Goal: Task Accomplishment & Management: Complete application form

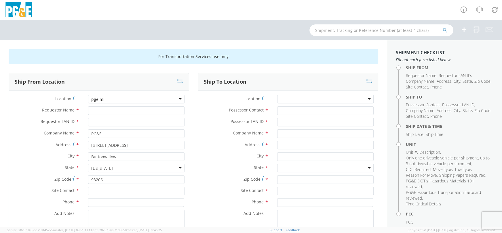
scroll to position [36, 0]
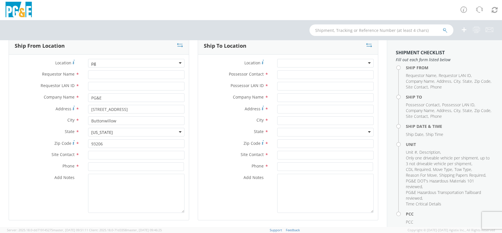
type input "p"
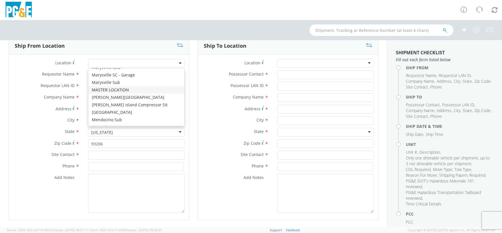
scroll to position [1883, 0]
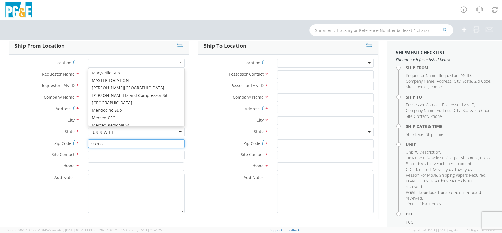
click at [137, 142] on input "93206" at bounding box center [136, 143] width 96 height 9
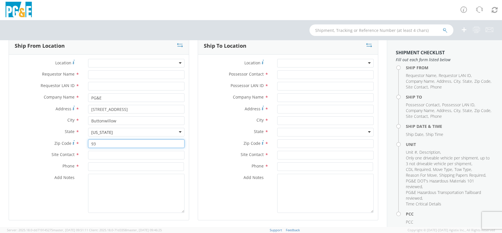
type input "9"
click at [177, 131] on div "California" at bounding box center [136, 132] width 96 height 9
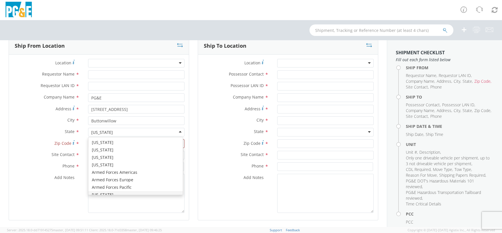
scroll to position [7, 0]
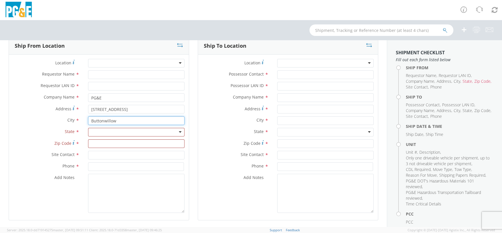
click at [120, 121] on input "Buttonwillow" at bounding box center [136, 120] width 96 height 9
type input "B"
click at [118, 108] on input "40358 Hwy 58" at bounding box center [136, 109] width 96 height 9
type input "4"
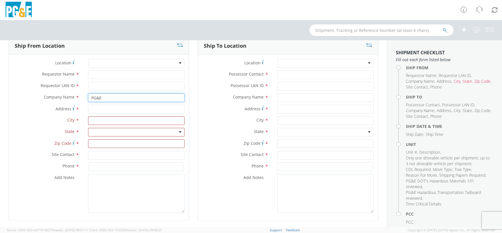
click at [110, 100] on input "PG&E" at bounding box center [136, 97] width 96 height 9
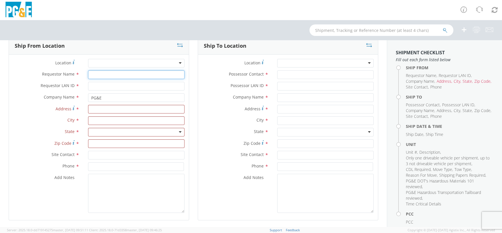
click at [94, 74] on input "Requestor Name *" at bounding box center [136, 74] width 96 height 9
type input "r"
click at [177, 63] on div at bounding box center [136, 63] width 96 height 9
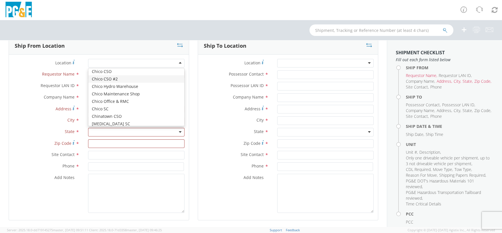
scroll to position [433, 0]
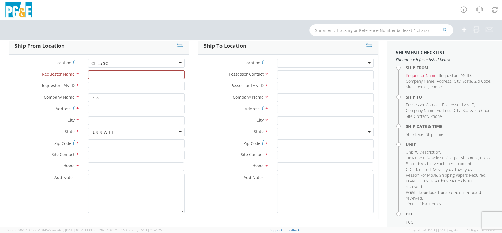
type input "11239 MIDWAY STREET"
type input "CHICO"
type input "95928"
click at [349, 61] on div at bounding box center [325, 63] width 96 height 9
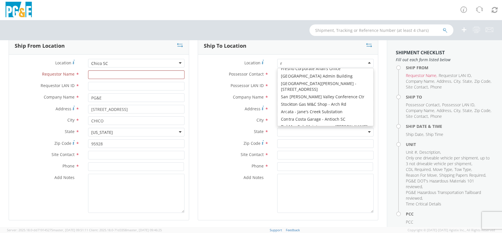
type input "ro"
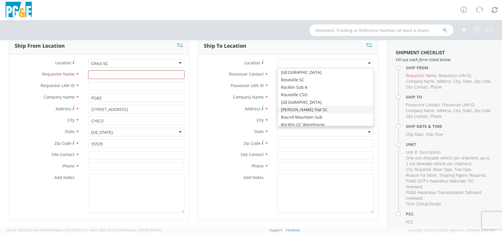
type input "PG&E"
type input "9560 HIGHWAY 70"
type input "STORRIE"
type input "95980"
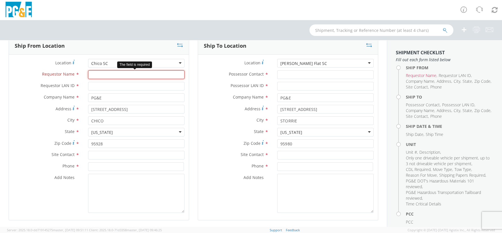
click at [110, 72] on input "Requestor Name *" at bounding box center [136, 74] width 96 height 9
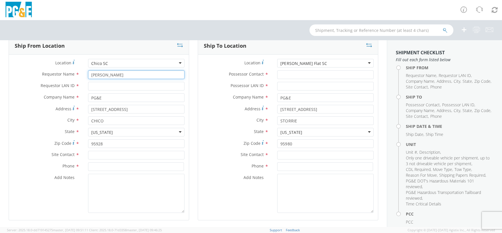
click at [143, 72] on input "Robert" at bounding box center [136, 74] width 96 height 9
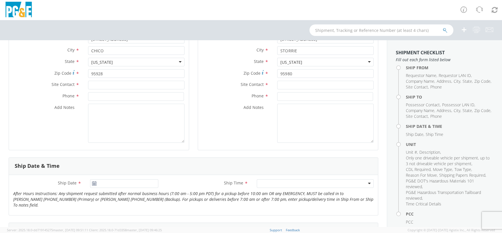
scroll to position [108, 0]
type input "Robert j Rexroad"
click at [93, 181] on use at bounding box center [94, 182] width 4 height 4
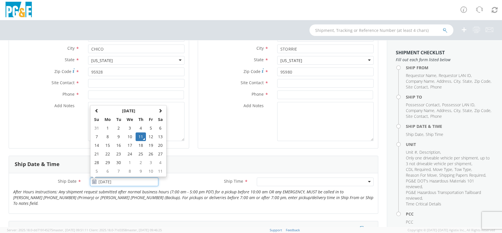
click at [109, 181] on input "09/11/2025" at bounding box center [124, 182] width 68 height 9
click at [152, 136] on td "12" at bounding box center [151, 137] width 10 height 9
type input "09/12/2025"
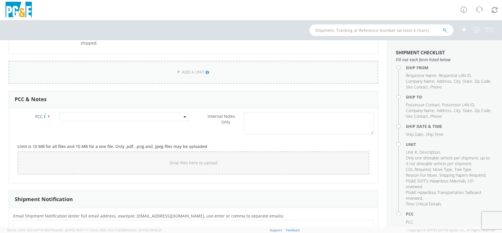
scroll to position [395, 0]
click at [157, 112] on span at bounding box center [124, 116] width 130 height 9
click at [173, 122] on input "number" at bounding box center [123, 126] width 125 height 9
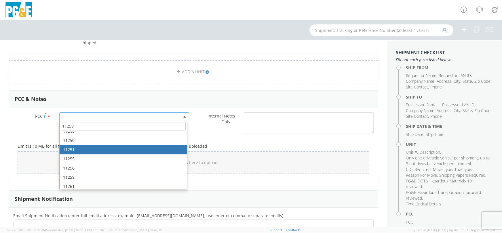
scroll to position [216, 0]
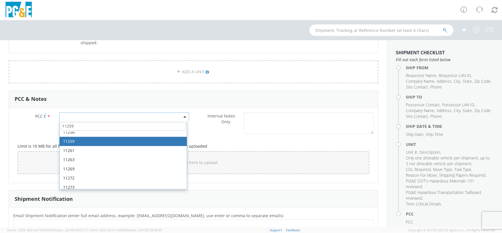
type input "11259"
select select "11259"
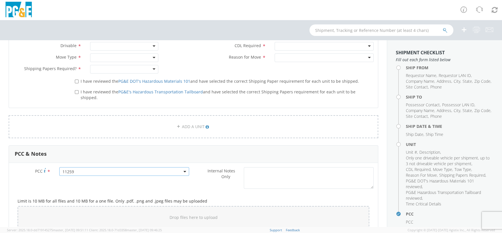
scroll to position [252, 0]
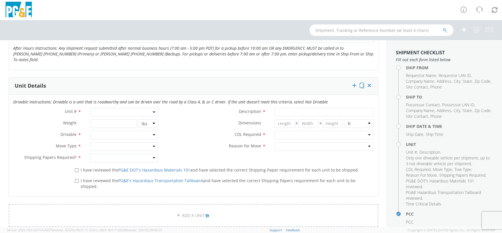
click at [98, 108] on span at bounding box center [124, 112] width 68 height 9
click at [141, 117] on input "search" at bounding box center [123, 121] width 64 height 9
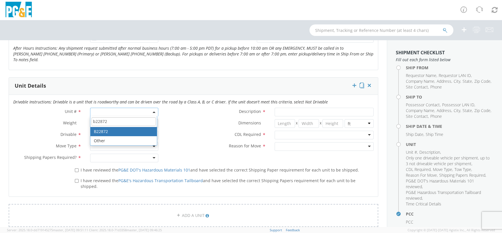
type input "b22872"
click at [56, 119] on label "Weight *" at bounding box center [47, 122] width 77 height 7
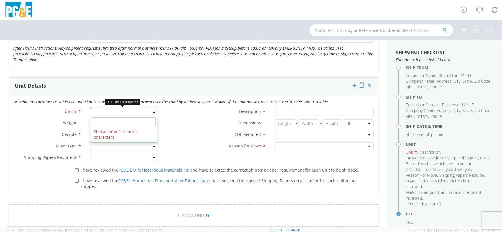
click at [100, 108] on span at bounding box center [124, 112] width 68 height 9
click at [130, 117] on input "search" at bounding box center [123, 121] width 64 height 9
click at [108, 108] on span at bounding box center [124, 112] width 68 height 9
click at [106, 108] on span at bounding box center [124, 112] width 68 height 9
click at [105, 117] on input "search" at bounding box center [123, 121] width 64 height 9
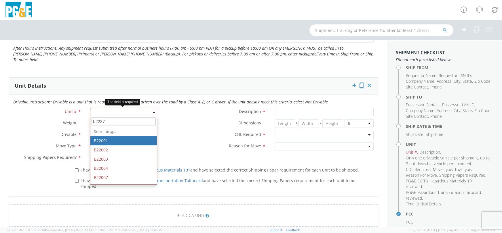
type input "b22872"
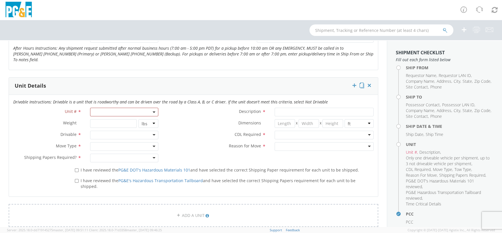
click at [180, 121] on div "Dimensions * X X in cm ft" at bounding box center [269, 125] width 215 height 12
click at [139, 131] on div at bounding box center [124, 135] width 68 height 9
click at [133, 142] on div at bounding box center [124, 146] width 68 height 9
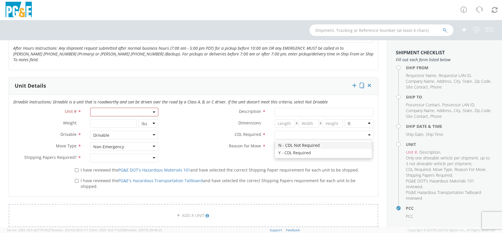
click at [276, 131] on div at bounding box center [323, 135] width 99 height 9
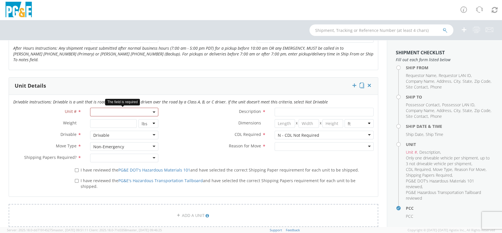
click at [150, 108] on span at bounding box center [124, 112] width 68 height 9
click at [122, 108] on span at bounding box center [124, 112] width 68 height 9
click at [124, 108] on span at bounding box center [124, 112] width 68 height 9
click at [122, 117] on input "search" at bounding box center [123, 121] width 64 height 9
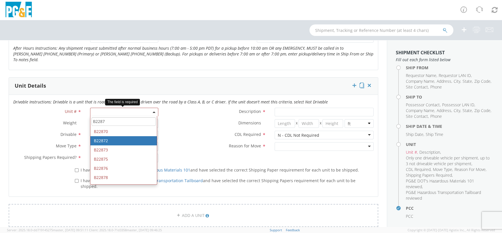
type input "B2287"
type input "PICKUP; 3/4T 4X4"
type input "11400"
select select "B22872"
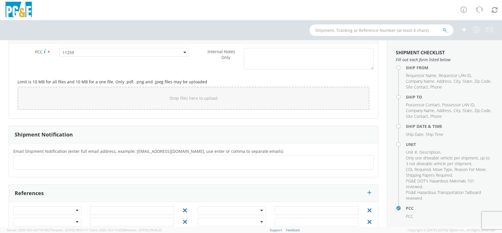
scroll to position [316, 0]
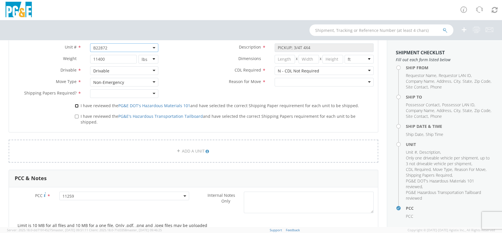
click at [75, 104] on input "I have reviewed the PG&E DOT's Hazardous Materials 101 and have selected the co…" at bounding box center [77, 106] width 4 height 4
checkbox input "true"
click at [75, 115] on input "I have reviewed the PG&E's Hazardous Transportation Tailboard and have selected…" at bounding box center [77, 117] width 4 height 4
checkbox input "true"
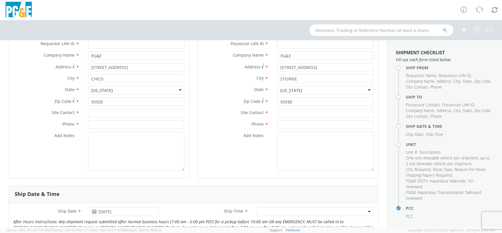
scroll to position [64, 0]
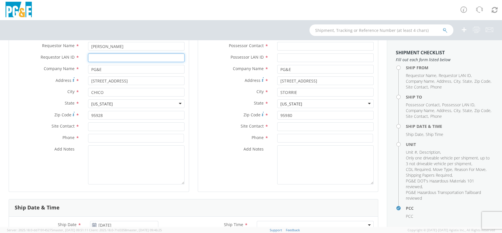
click at [113, 57] on input "Requestor LAN ID *" at bounding box center [136, 57] width 96 height 9
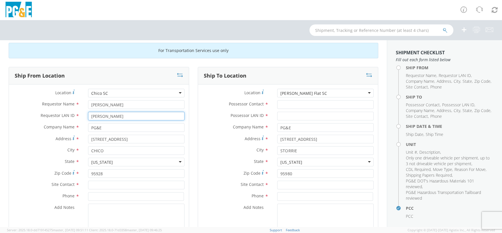
scroll to position [0, 0]
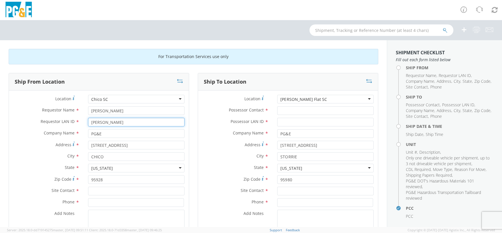
type input "RORT"
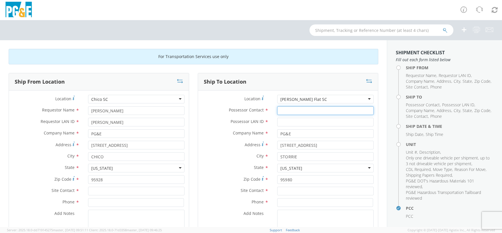
click at [293, 110] on input "Possessor Contact *" at bounding box center [325, 110] width 96 height 9
type input "Robert J Rexroad"
click at [328, 122] on input "Possessor LAN ID *" at bounding box center [325, 122] width 96 height 9
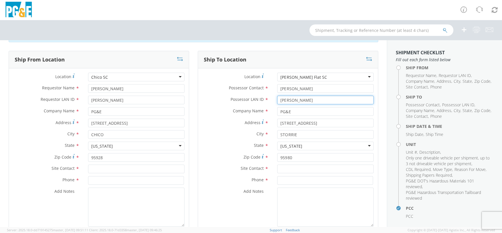
scroll to position [36, 0]
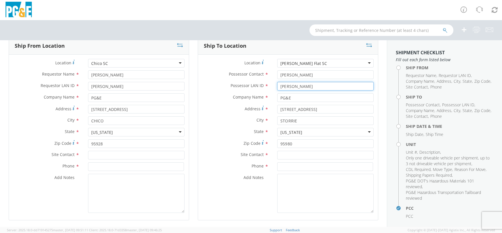
type input "RORT"
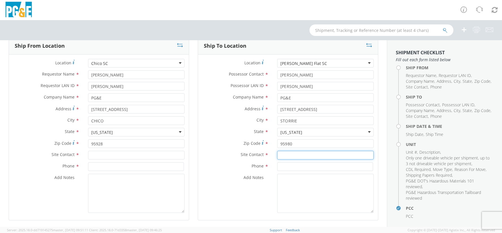
click at [285, 156] on input "text" at bounding box center [325, 155] width 96 height 9
type input "RORT"
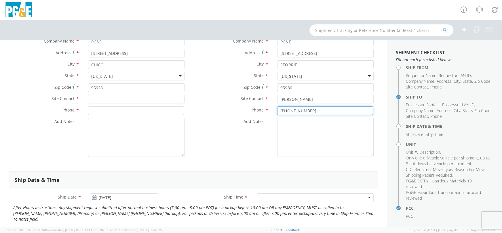
scroll to position [108, 0]
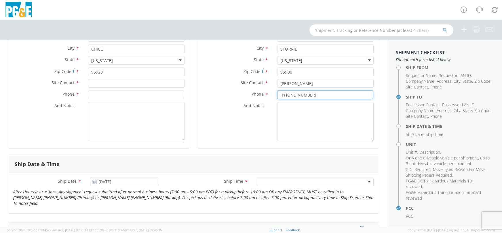
type input "925-204-4836"
click at [329, 181] on div at bounding box center [315, 182] width 117 height 9
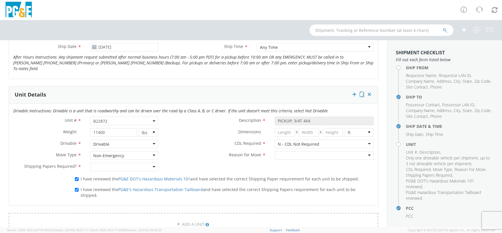
scroll to position [252, 0]
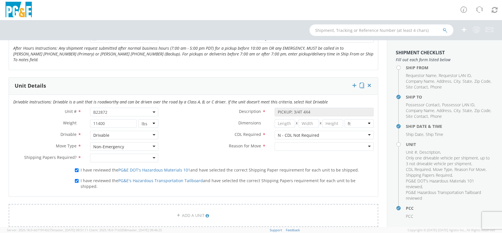
click at [322, 142] on div at bounding box center [323, 146] width 99 height 9
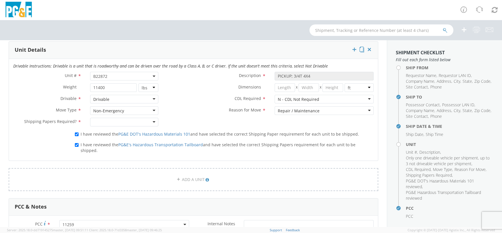
scroll to position [324, 0]
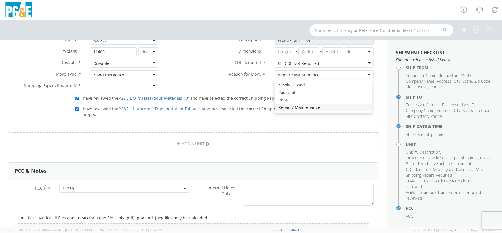
click at [361, 70] on div "Repair / Maintenance" at bounding box center [323, 74] width 99 height 9
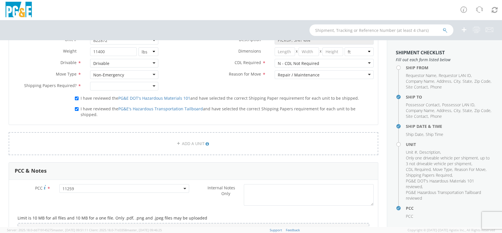
click at [361, 70] on div "Repair / Maintenance" at bounding box center [323, 74] width 99 height 9
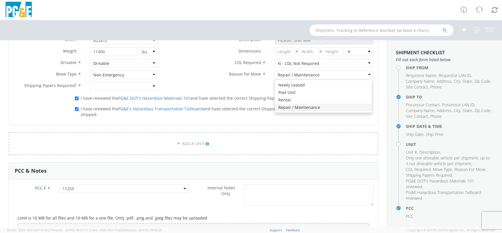
scroll to position [359, 0]
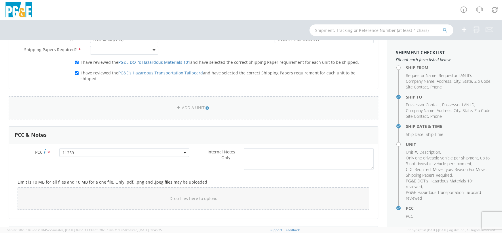
click at [184, 96] on link "ADD A UNIT" at bounding box center [193, 107] width 369 height 23
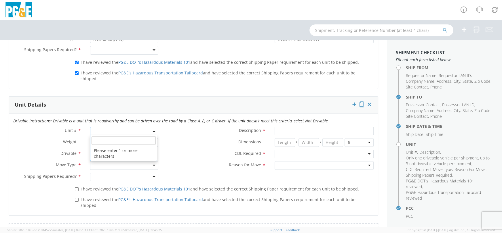
click at [135, 127] on span at bounding box center [124, 131] width 68 height 9
click at [134, 136] on input "search" at bounding box center [123, 140] width 64 height 9
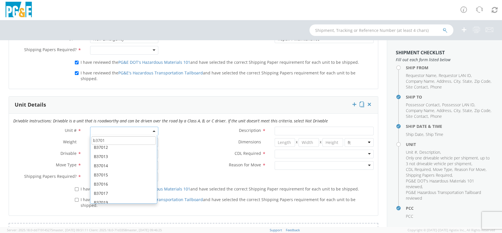
scroll to position [34, 0]
type input "b3701"
type input "PICKUP; 1/2T 4x4"
type input "7050"
select select "B37019"
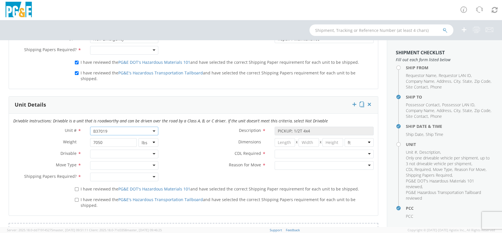
click at [96, 150] on div at bounding box center [124, 154] width 68 height 9
click at [110, 161] on div at bounding box center [124, 165] width 68 height 9
click at [108, 173] on div at bounding box center [124, 177] width 68 height 9
click at [75, 188] on input "I have reviewed the PG&E DOT's Hazardous Materials 101 and have selected the co…" at bounding box center [77, 190] width 4 height 4
checkbox input "true"
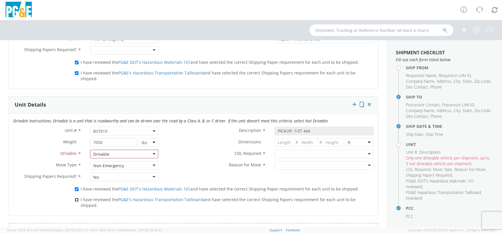
click at [75, 198] on input "I have reviewed the PG&E's Hazardous Transportation Tailboard and have selected…" at bounding box center [77, 200] width 4 height 4
checkbox input "true"
click at [102, 173] on div "No" at bounding box center [124, 177] width 68 height 9
click at [179, 161] on div "Unit # * B37019 B37019 Description * PICKUP; 1/2T 4x4 Weight * 7050 lbs kgs Dim…" at bounding box center [193, 156] width 369 height 58
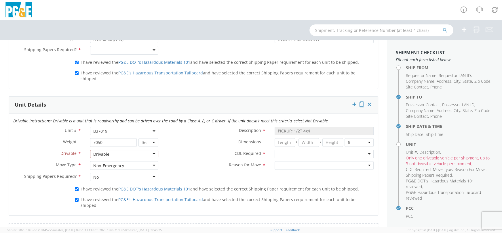
click at [366, 150] on div at bounding box center [323, 154] width 99 height 9
click at [345, 161] on div at bounding box center [323, 165] width 99 height 9
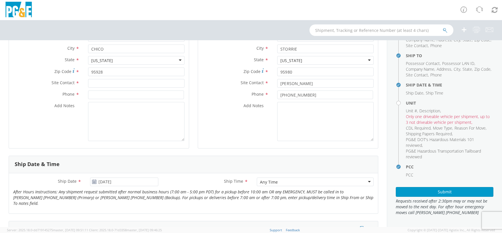
scroll to position [47, 0]
click at [455, 193] on button "Submit" at bounding box center [443, 192] width 97 height 10
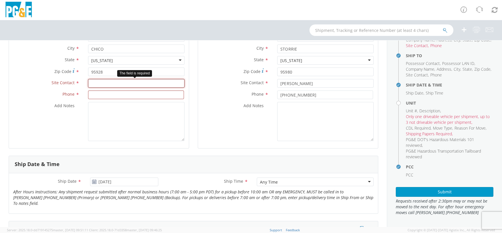
click at [109, 83] on input "text" at bounding box center [136, 83] width 96 height 9
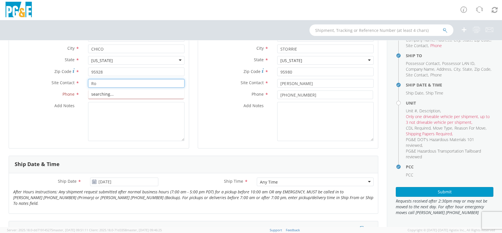
type input "R"
type input "Dan Troub"
click at [150, 93] on input at bounding box center [136, 95] width 96 height 9
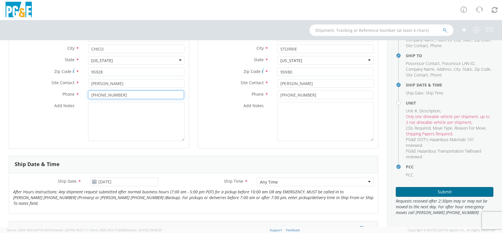
type input "530-896-4318"
click at [444, 191] on button "Submit" at bounding box center [443, 192] width 97 height 10
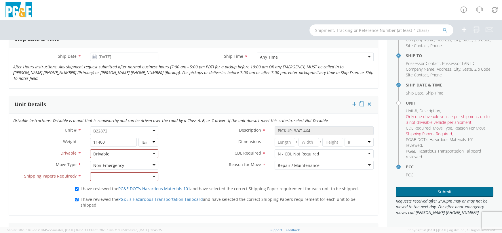
scroll to position [252, 0]
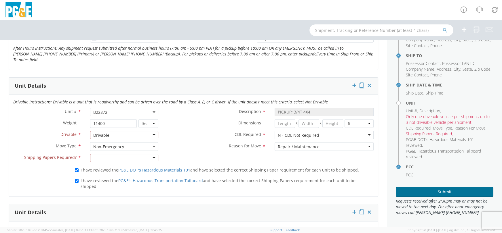
click at [443, 192] on button "Submit" at bounding box center [443, 192] width 97 height 10
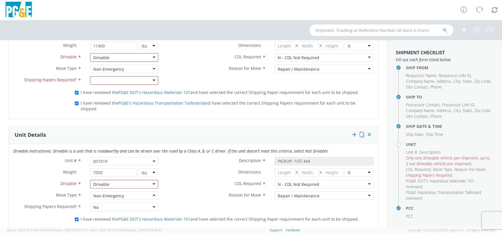
scroll to position [293, 0]
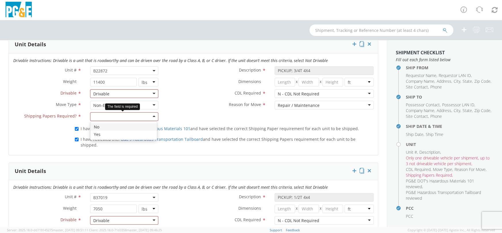
click at [153, 112] on div at bounding box center [124, 116] width 68 height 9
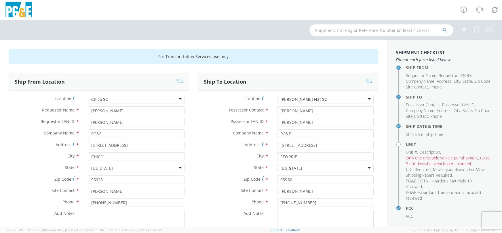
scroll to position [47, 0]
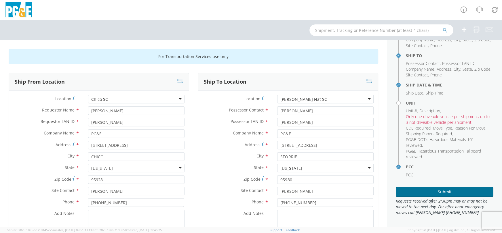
click at [441, 192] on button "Submit" at bounding box center [443, 192] width 97 height 10
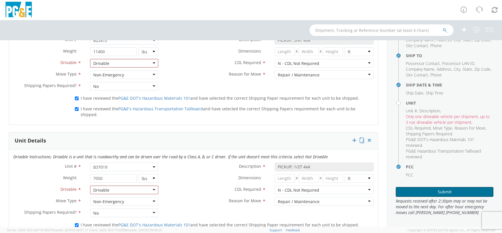
scroll to position [395, 0]
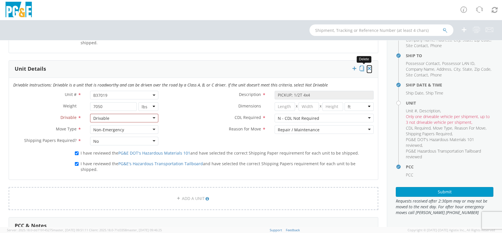
click at [366, 66] on icon at bounding box center [369, 69] width 6 height 6
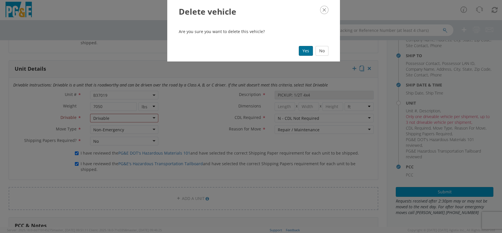
click at [304, 49] on button "Yes" at bounding box center [306, 51] width 14 height 10
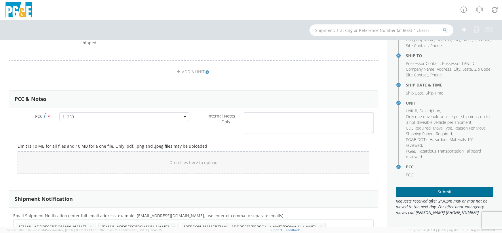
click at [433, 193] on button "Submit" at bounding box center [443, 192] width 97 height 10
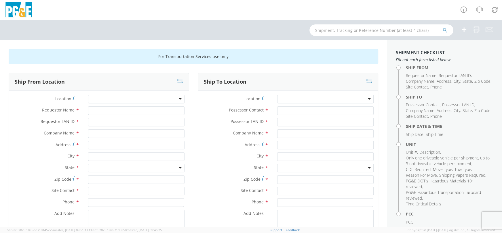
click at [167, 100] on div at bounding box center [136, 99] width 96 height 9
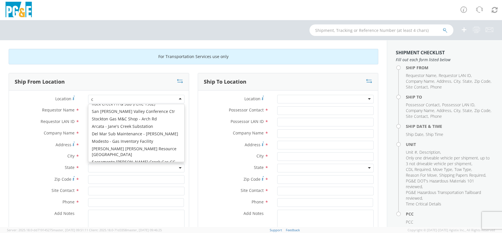
type input "ch"
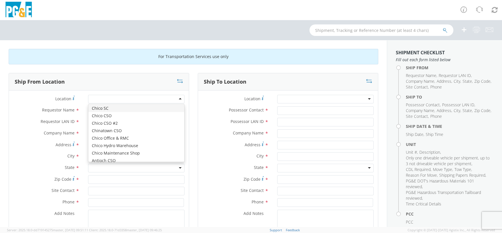
type input "PG&E"
type input "11239 MIDWAY STREET"
type input "CHICO"
type input "95928"
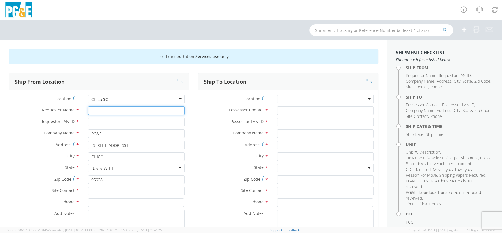
click at [103, 111] on input "Requestor Name *" at bounding box center [136, 110] width 96 height 9
type input "r"
type input "Robert j Rexroad"
click at [146, 121] on input "Requestor LAN ID *" at bounding box center [136, 122] width 96 height 9
type input "Rort"
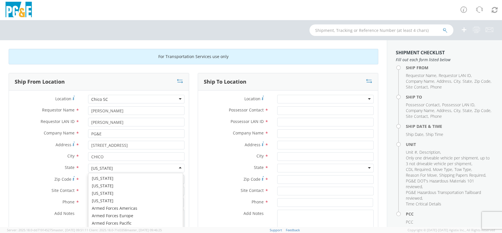
scroll to position [7, 0]
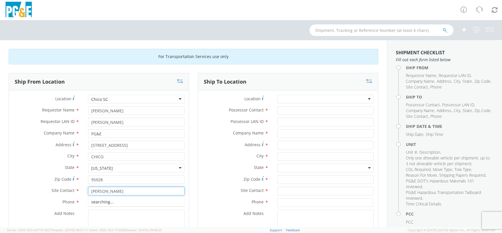
type input "Dan Troub"
type input "530-896-4318"
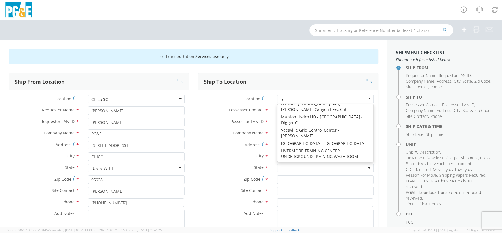
scroll to position [1, 0]
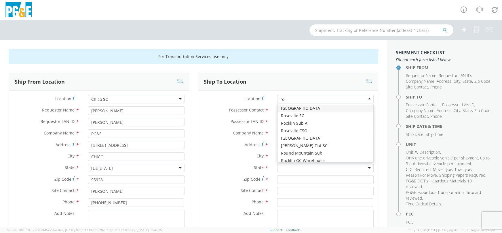
type input "rod"
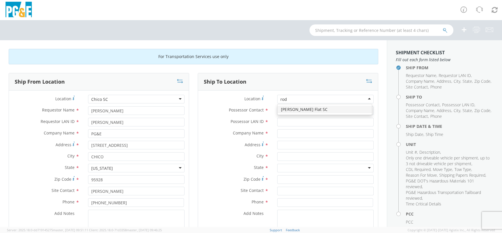
scroll to position [0, 0]
type input "PG&E"
type input "9560 HIGHWAY 70"
type input "STORRIE"
type input "95980"
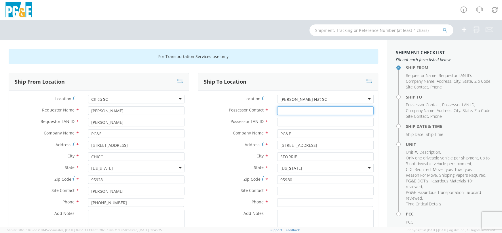
click at [293, 110] on input "Possessor Contact *" at bounding box center [325, 110] width 96 height 9
type input "Robert j Rexroad"
type input "RORT"
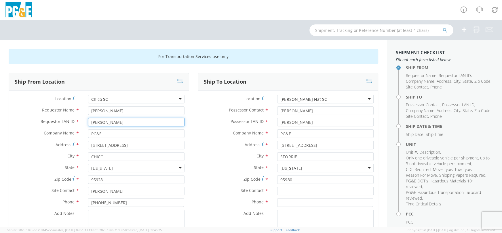
click at [104, 121] on input "Rort" at bounding box center [136, 122] width 96 height 9
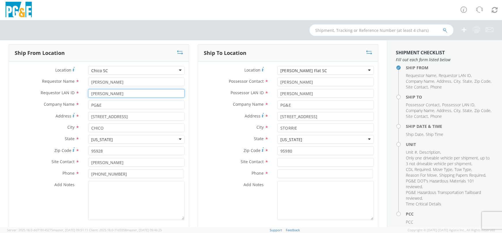
scroll to position [108, 0]
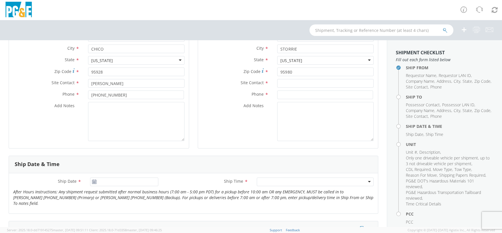
type input "RORT"
click at [288, 83] on input "text" at bounding box center [325, 83] width 96 height 9
type input "Robert J Rexroad"
type input "9252044836"
type input "09/11/2025"
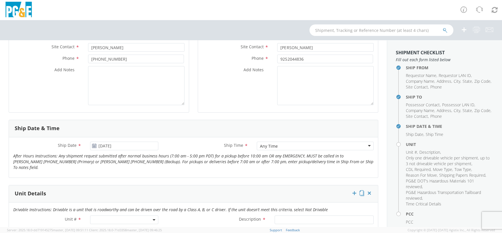
scroll to position [180, 0]
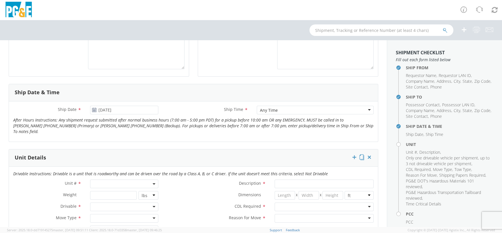
click at [141, 180] on span at bounding box center [124, 184] width 68 height 9
click at [135, 189] on input "search" at bounding box center [123, 193] width 64 height 9
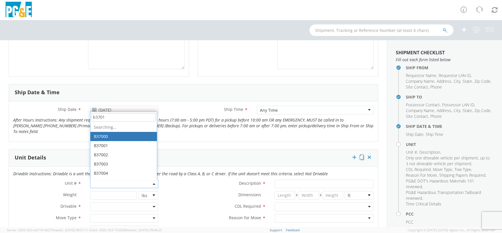
type input "b37019"
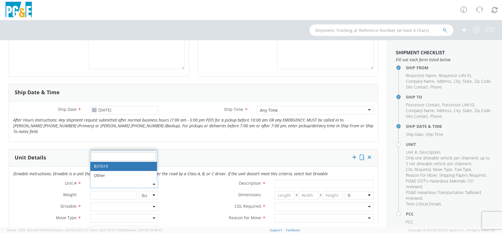
type input "PICKUP; 1/2T 4x4"
type input "7050"
select select "B37019"
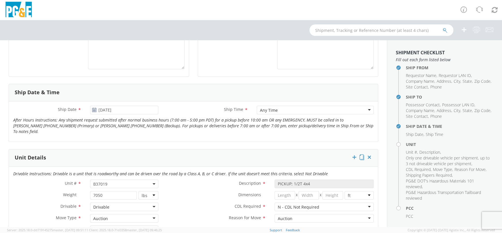
click at [152, 214] on div "Auction" at bounding box center [124, 218] width 68 height 9
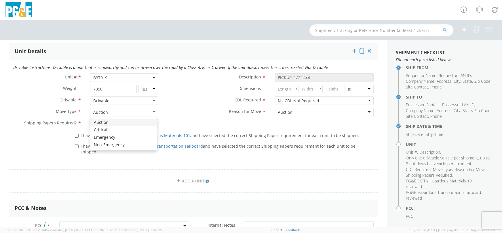
scroll to position [288, 0]
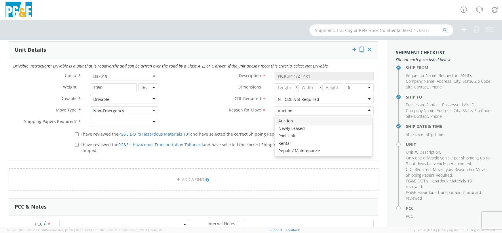
click at [364, 106] on div "Auction" at bounding box center [323, 110] width 99 height 9
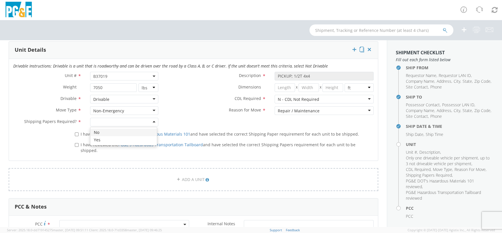
click at [154, 118] on div at bounding box center [124, 122] width 68 height 9
click at [75, 133] on input "I have reviewed the PG&E DOT's Hazardous Materials 101 and have selected the co…" at bounding box center [77, 135] width 4 height 4
checkbox input "true"
click at [77, 143] on input "I have reviewed the PG&E's Hazardous Transportation Tailboard and have selected…" at bounding box center [77, 145] width 4 height 4
checkbox input "true"
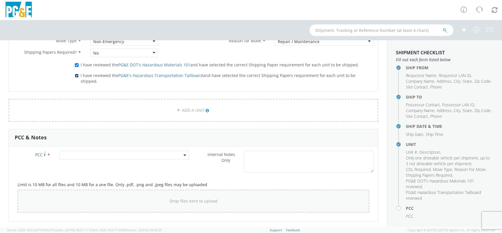
scroll to position [395, 0]
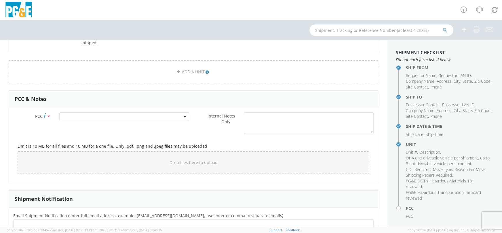
click at [115, 112] on span at bounding box center [124, 116] width 130 height 9
click at [148, 122] on input "number" at bounding box center [123, 126] width 125 height 9
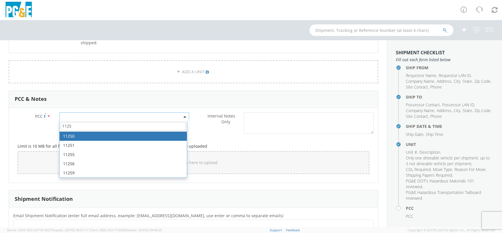
type input "11259"
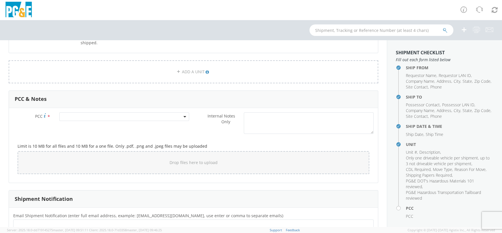
click at [366, 137] on div "Limit is 10 MB for all files and 10 MB for a one file. Only .pdf, .png and .jpe…" at bounding box center [193, 158] width 360 height 42
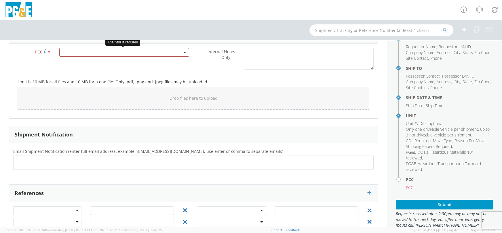
scroll to position [47, 0]
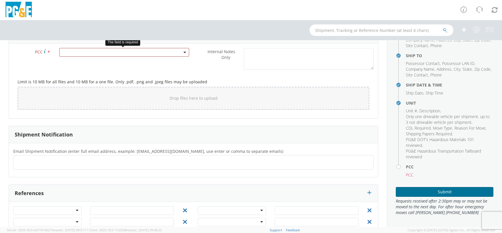
click at [443, 194] on button "Submit" at bounding box center [443, 192] width 97 height 10
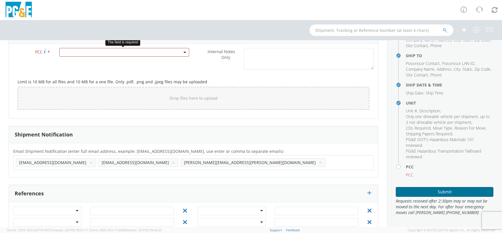
click at [443, 191] on button "Submit" at bounding box center [443, 192] width 97 height 10
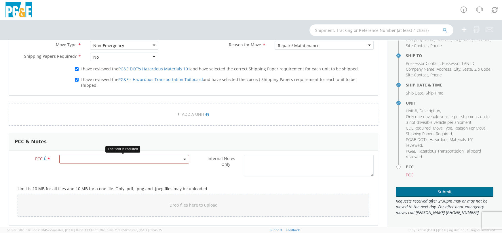
scroll to position [352, 0]
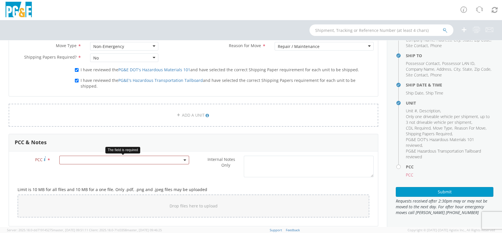
click at [167, 156] on span at bounding box center [124, 160] width 130 height 9
click at [161, 165] on input "number" at bounding box center [123, 169] width 125 height 9
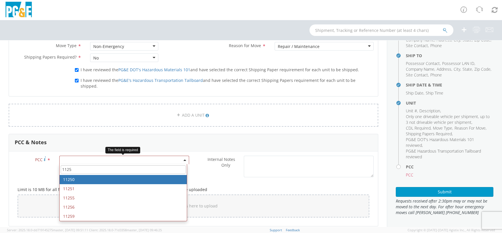
type input "11259"
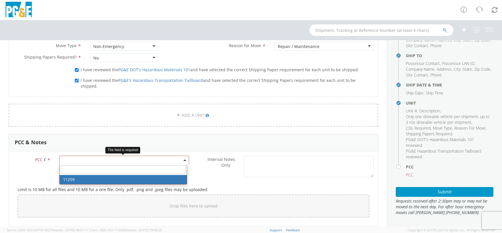
select select "11259"
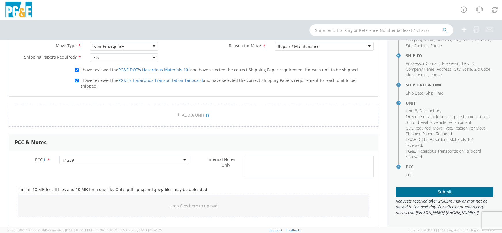
click at [447, 192] on button "Submit" at bounding box center [443, 192] width 97 height 10
